Goal: Navigation & Orientation: Find specific page/section

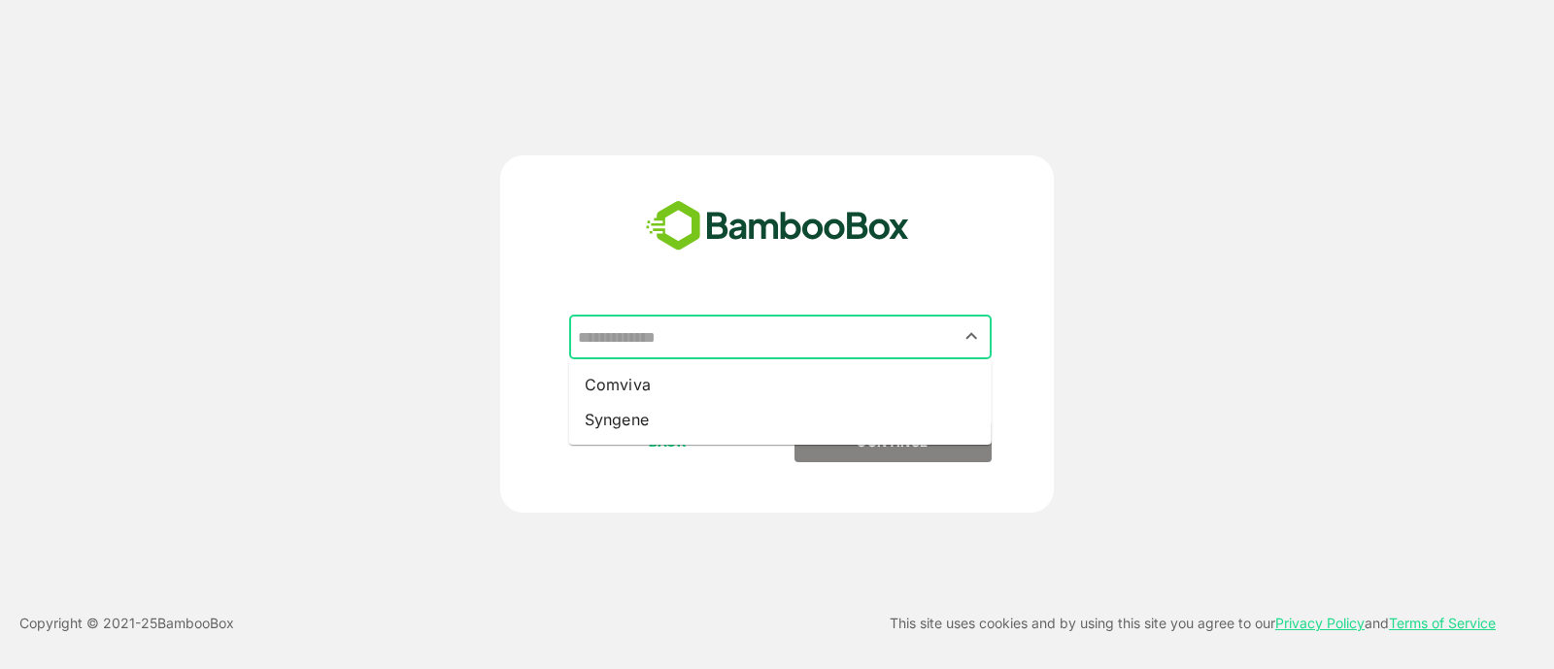
click at [795, 347] on input "text" at bounding box center [780, 337] width 415 height 37
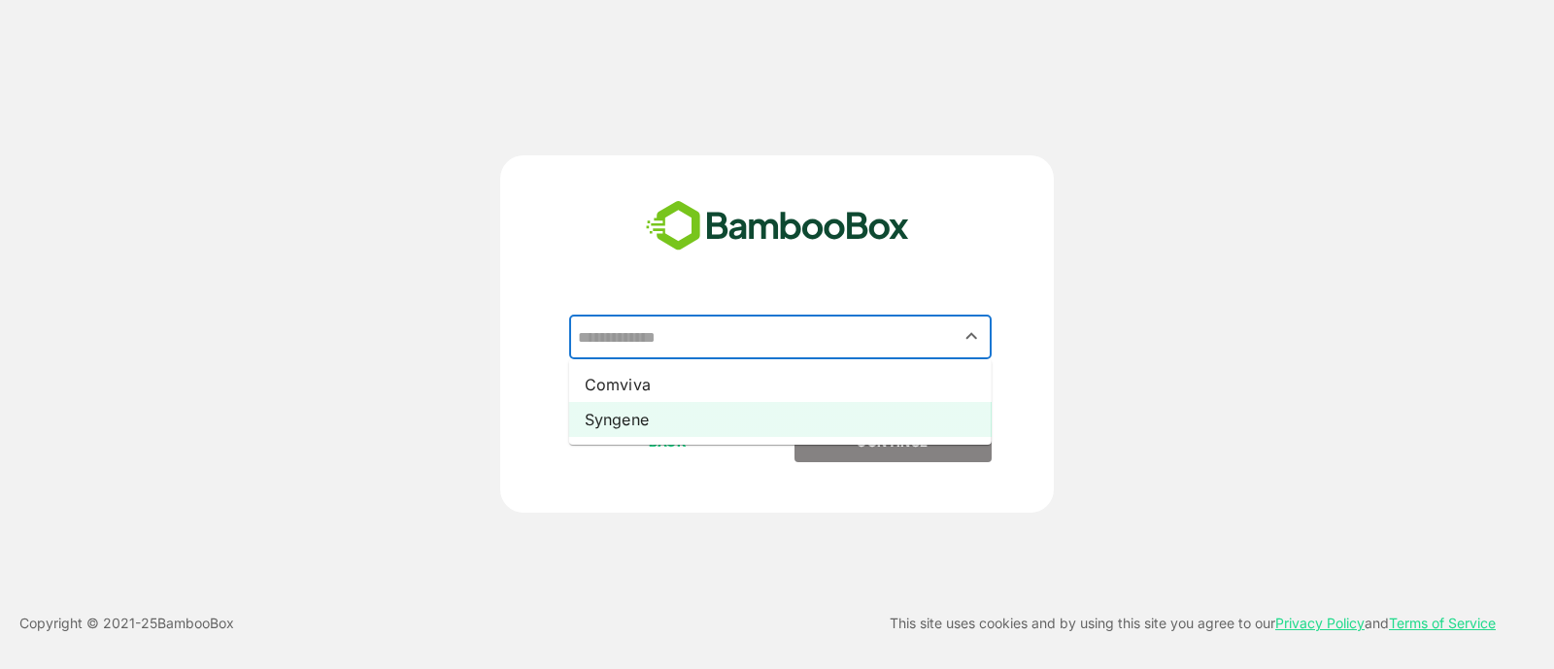
drag, startPoint x: 763, startPoint y: 420, endPoint x: 838, endPoint y: 434, distance: 77.2
click at [838, 434] on li "Syngene" at bounding box center [780, 419] width 423 height 35
type input "*******"
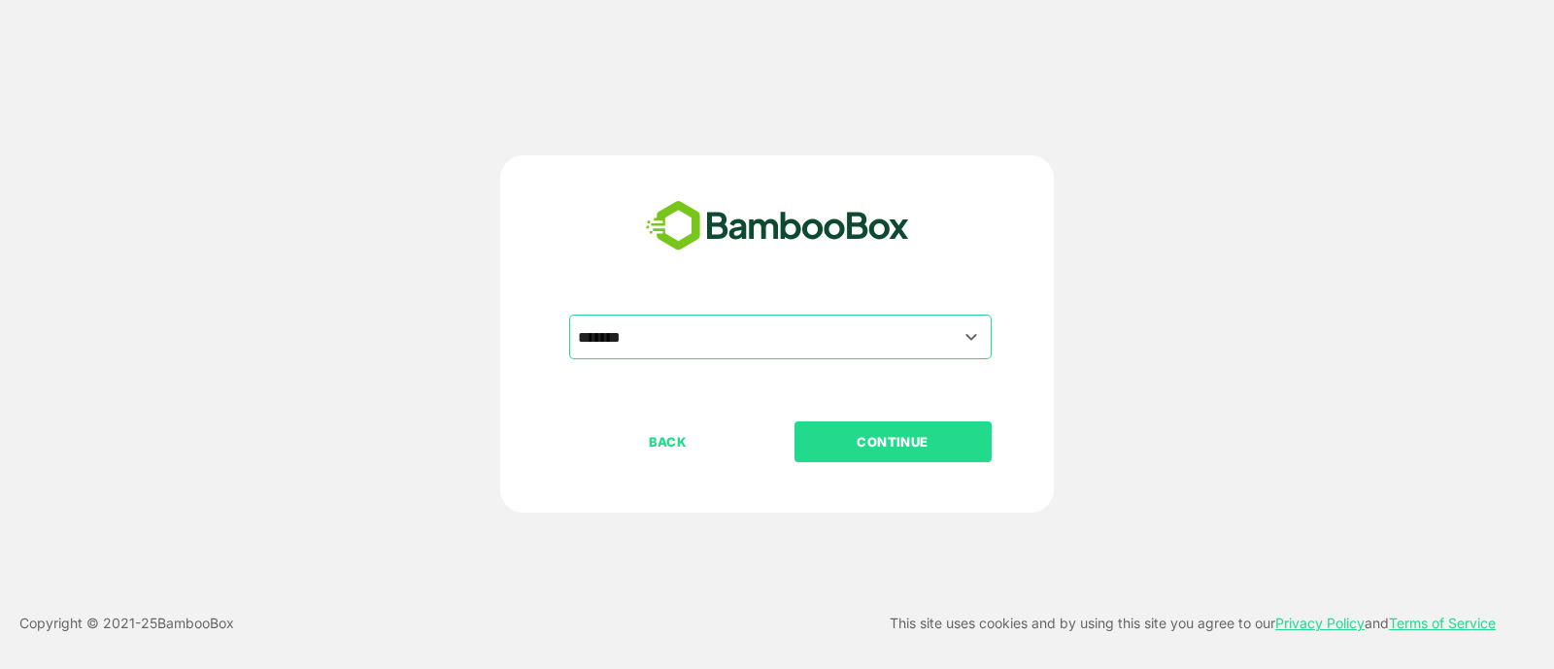
click at [838, 434] on p "CONTINUE" at bounding box center [893, 441] width 194 height 21
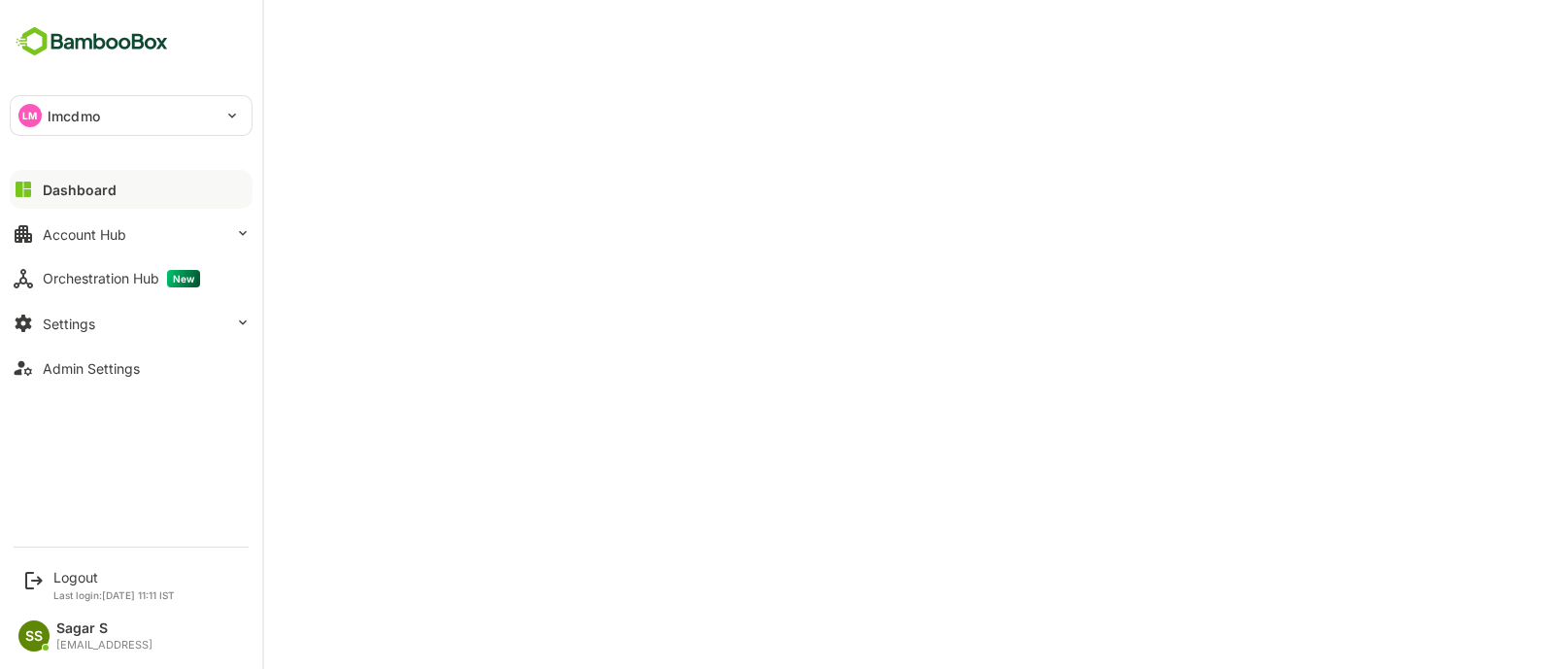
click at [48, 106] on p "lmcdmo" at bounding box center [74, 116] width 52 height 20
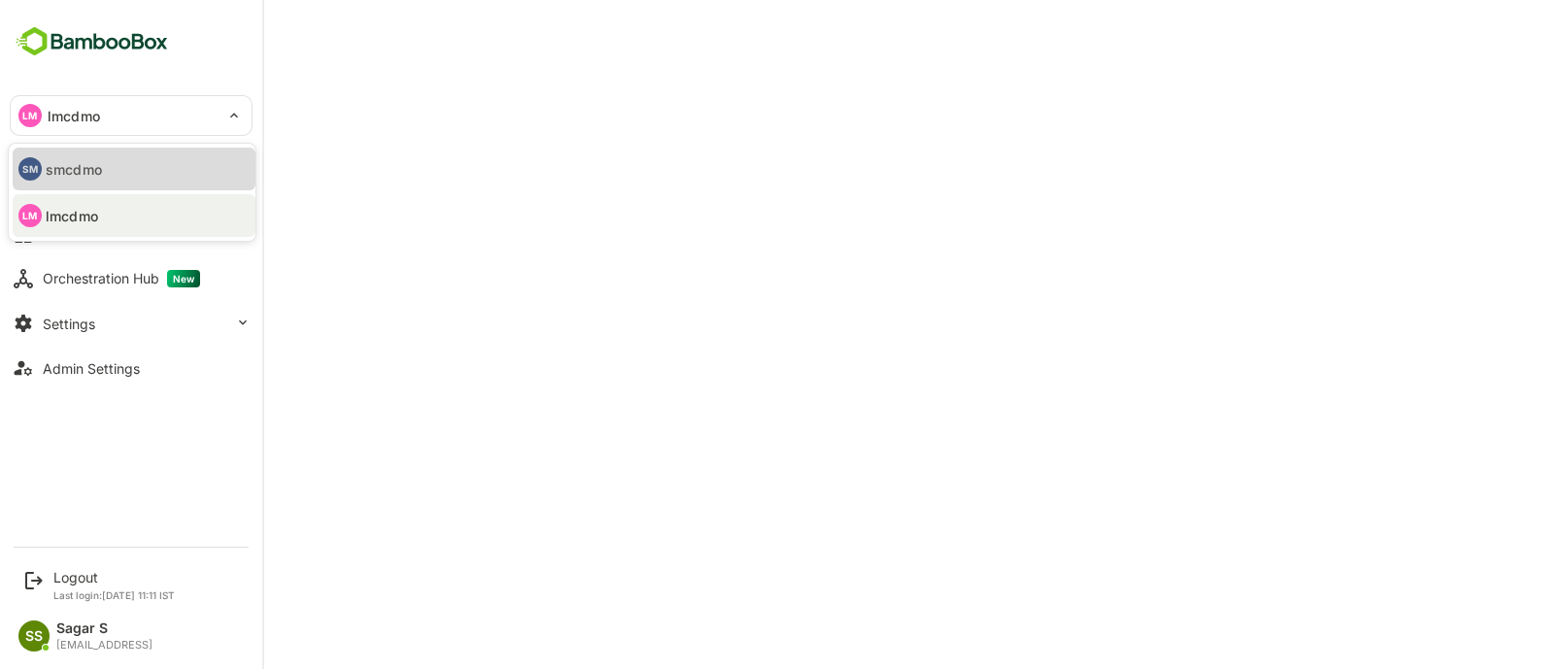
click at [115, 164] on li "SM smcdmo" at bounding box center [134, 169] width 243 height 43
type input "******"
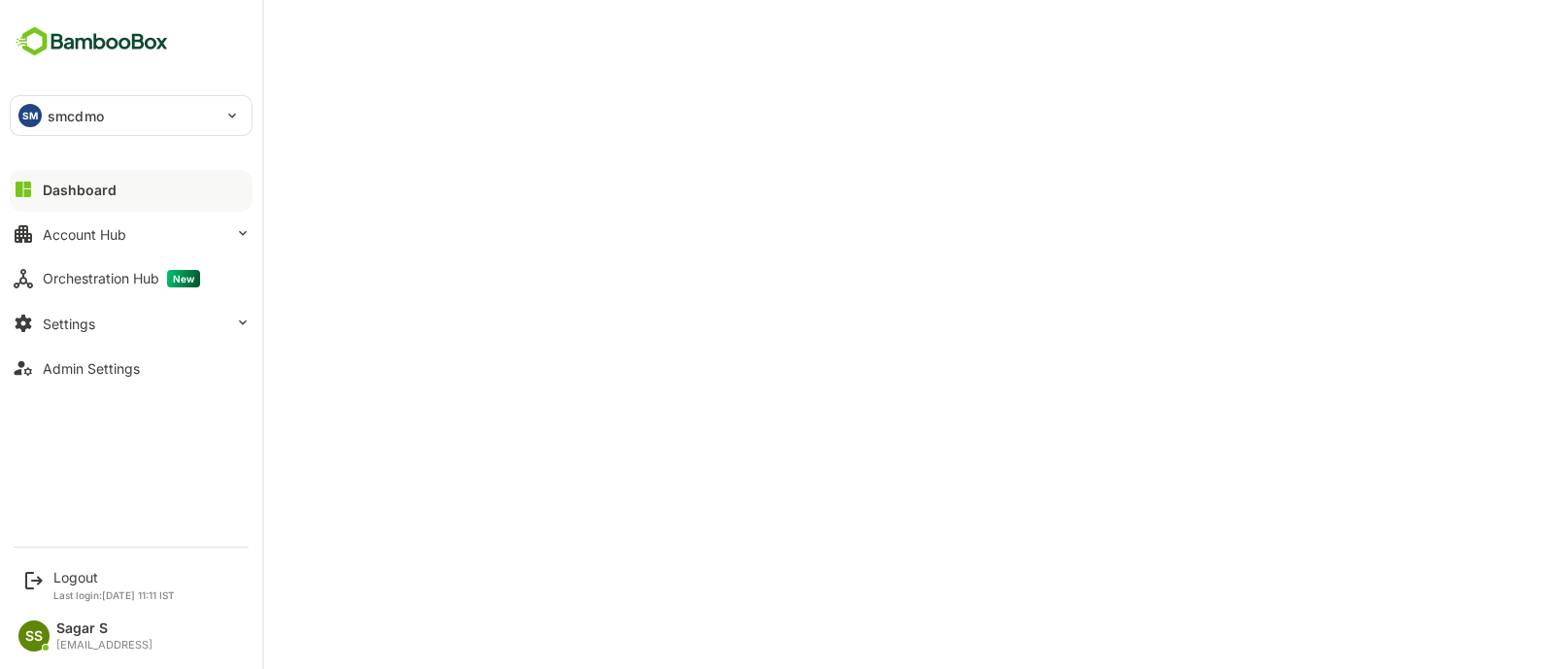
click at [53, 114] on p "smcdmo" at bounding box center [76, 116] width 56 height 20
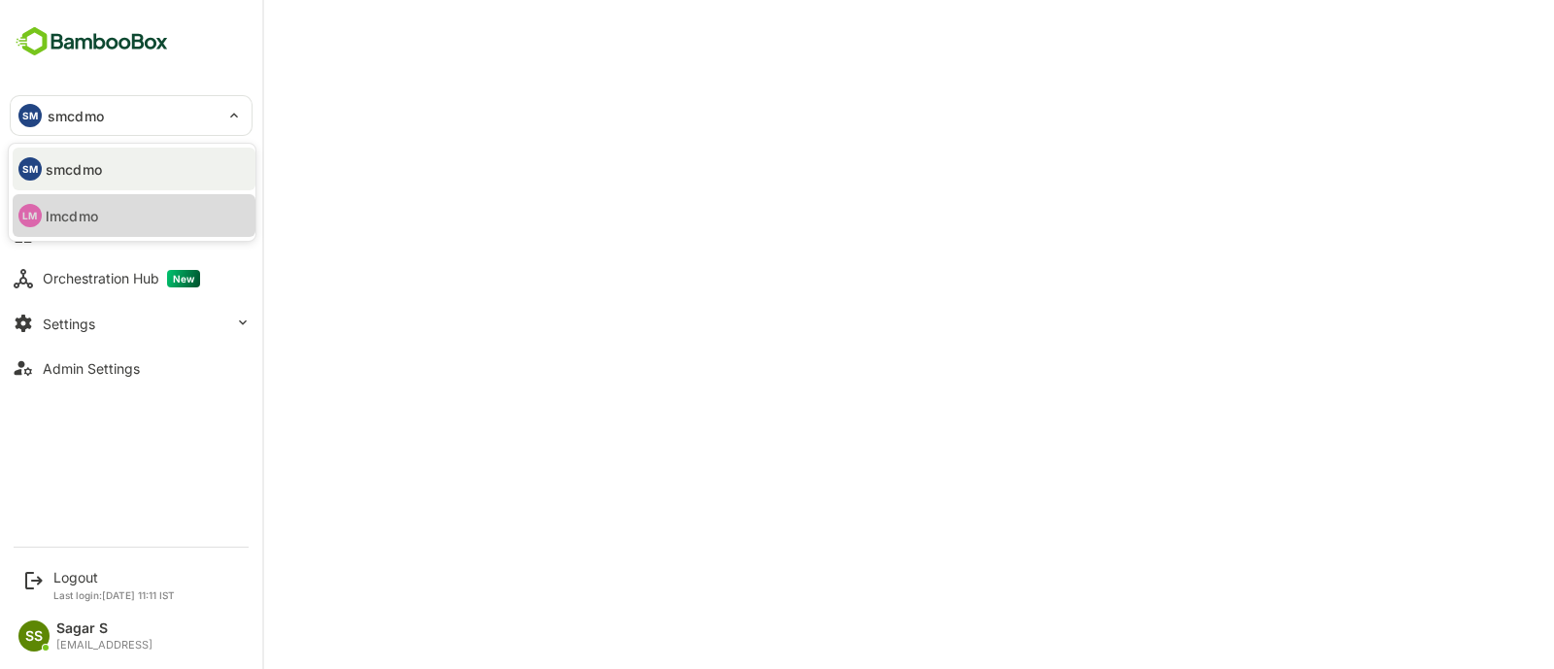
click at [96, 232] on li "LM lmcdmo" at bounding box center [134, 215] width 243 height 43
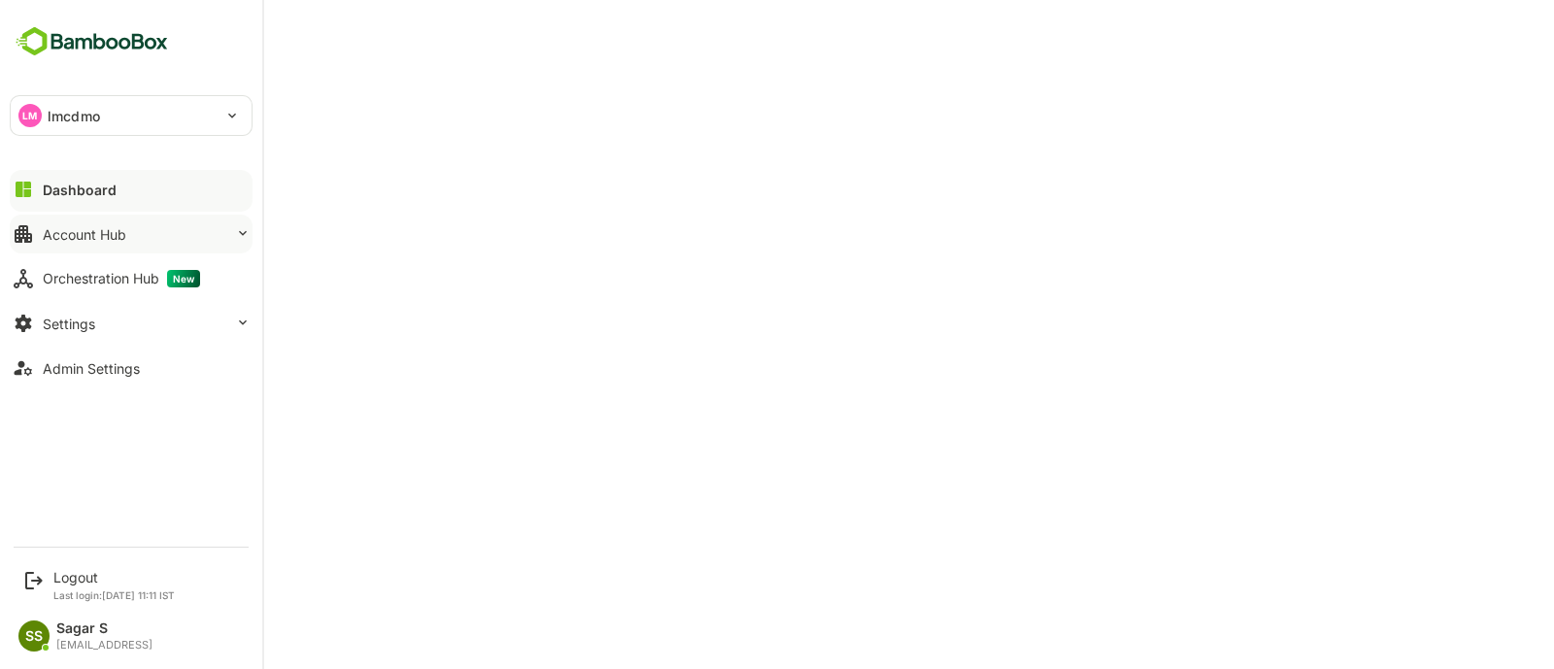
click at [97, 239] on div "Account Hub" at bounding box center [85, 234] width 84 height 17
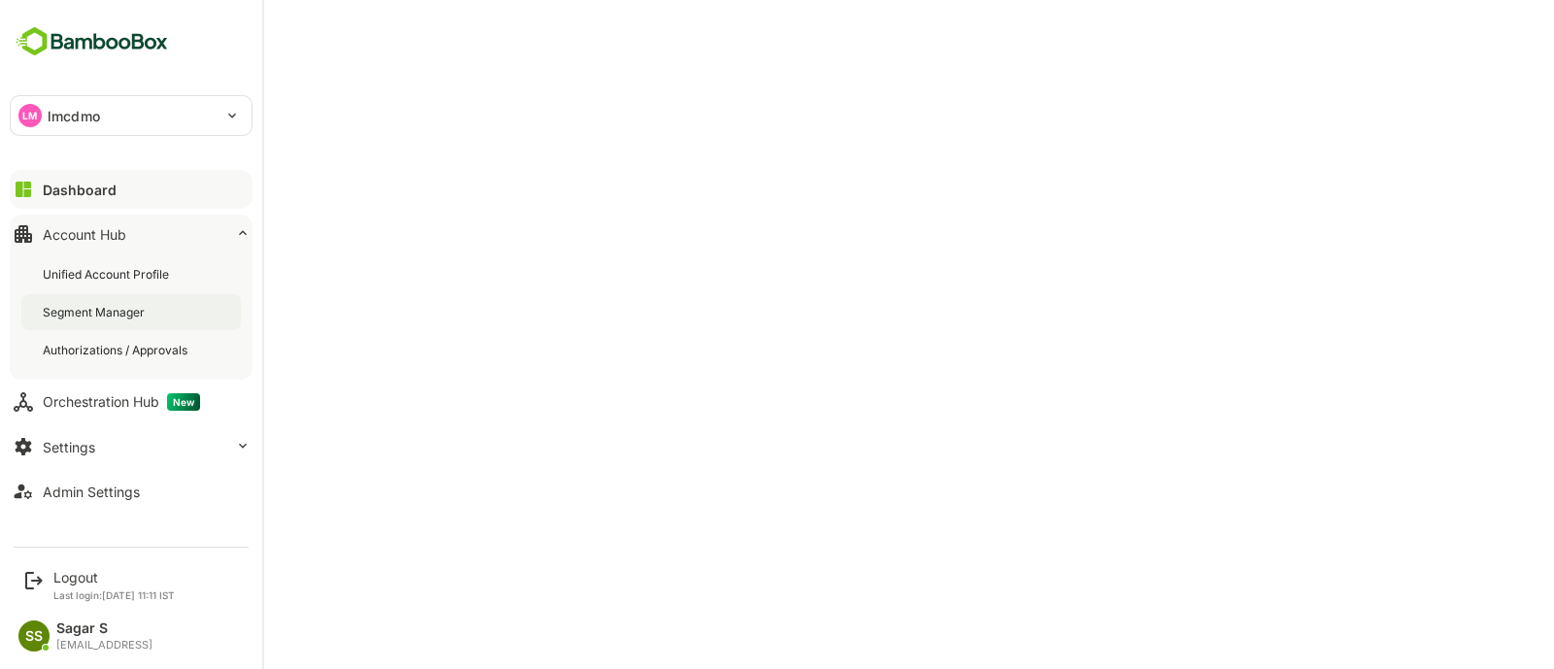
click at [97, 307] on div "Segment Manager" at bounding box center [96, 312] width 106 height 17
click at [119, 190] on button "Dashboard" at bounding box center [131, 189] width 243 height 39
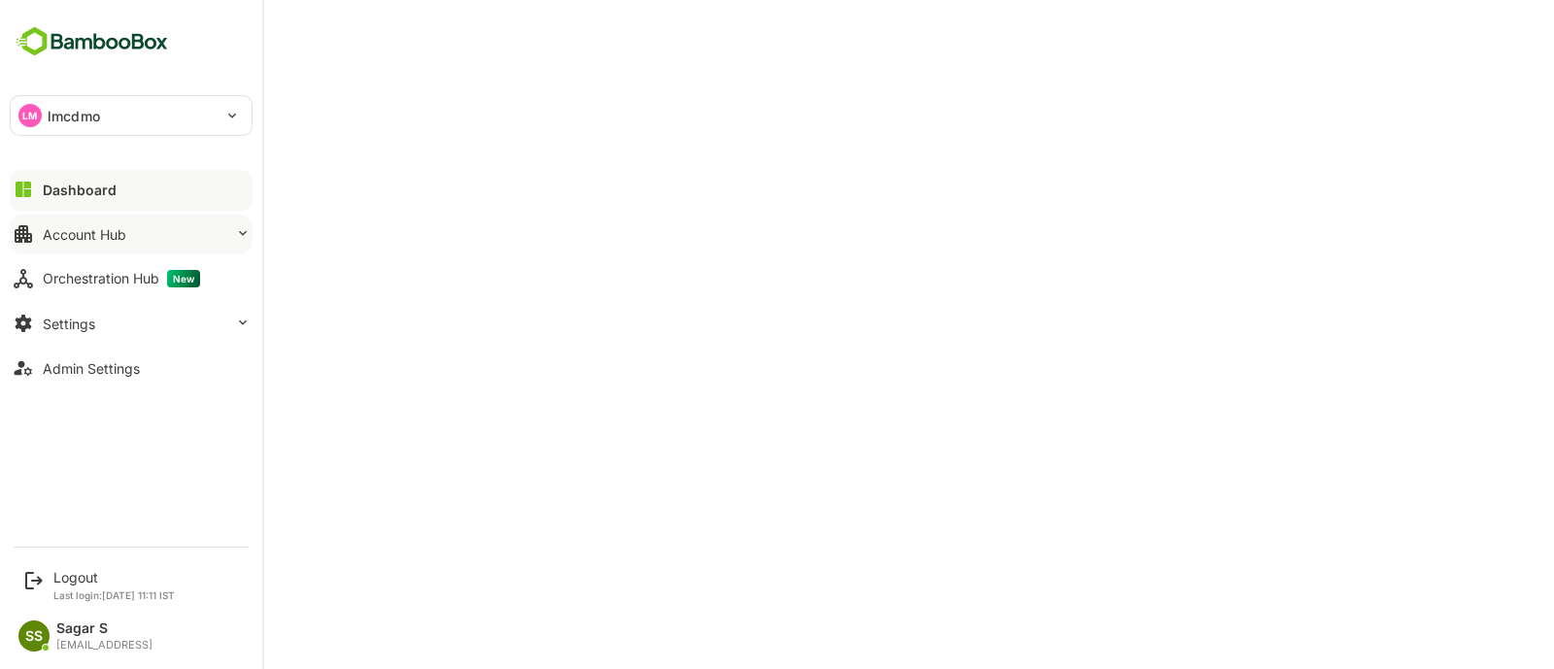
click at [97, 228] on div "Account Hub" at bounding box center [85, 234] width 84 height 17
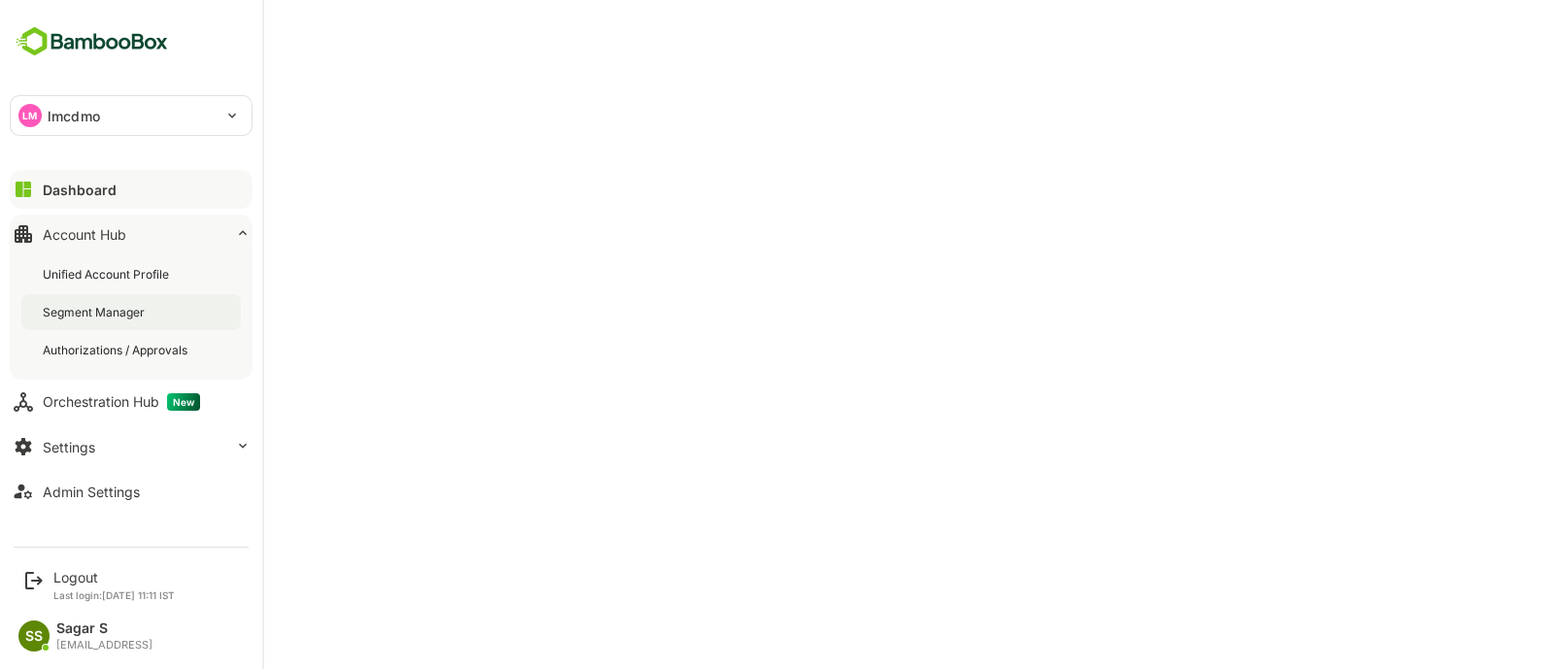
click at [105, 310] on div "Segment Manager" at bounding box center [96, 312] width 106 height 17
click at [124, 185] on button "Dashboard" at bounding box center [131, 189] width 243 height 39
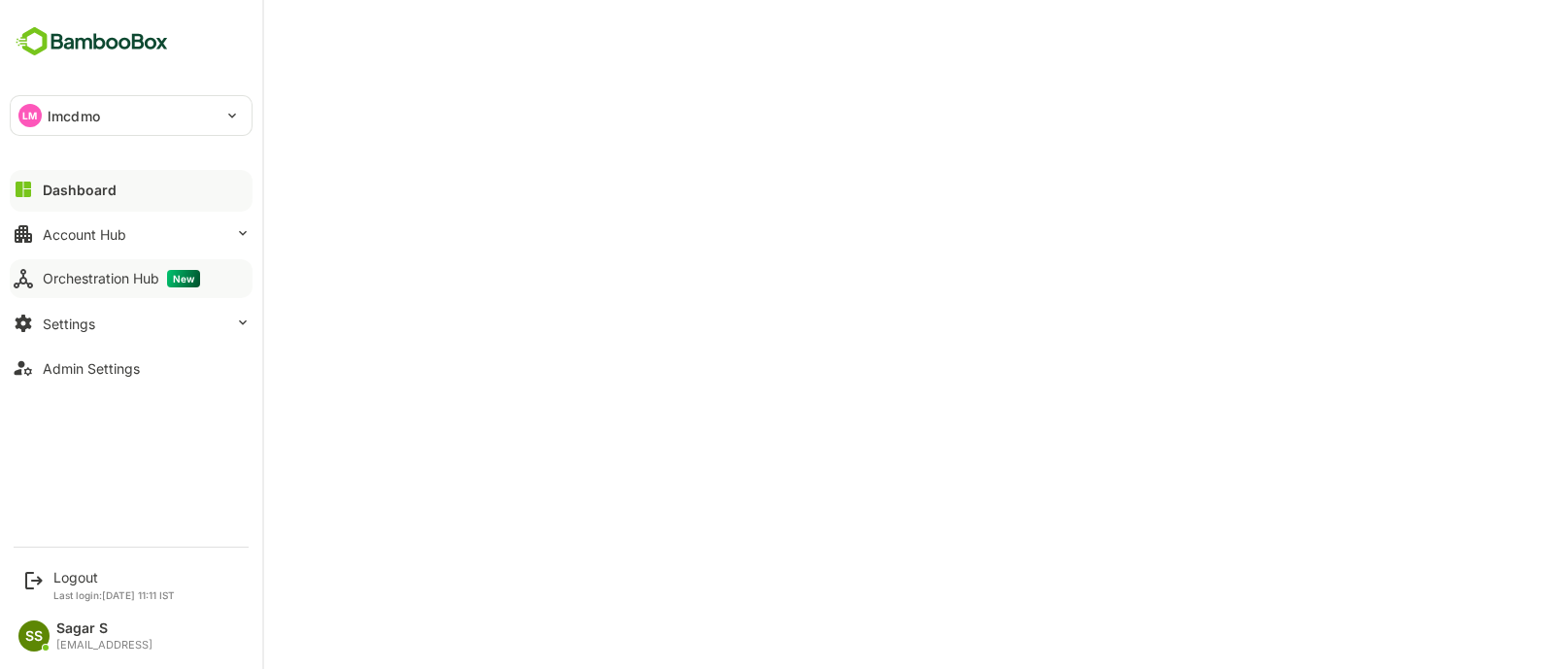
click at [90, 270] on div "Orchestration Hub New" at bounding box center [121, 278] width 157 height 17
